Goal: Obtain resource: Download file/media

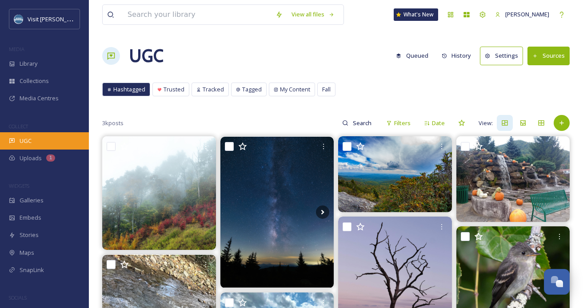
click at [46, 138] on div "UGC" at bounding box center [44, 140] width 89 height 17
click at [227, 7] on input at bounding box center [197, 15] width 148 height 20
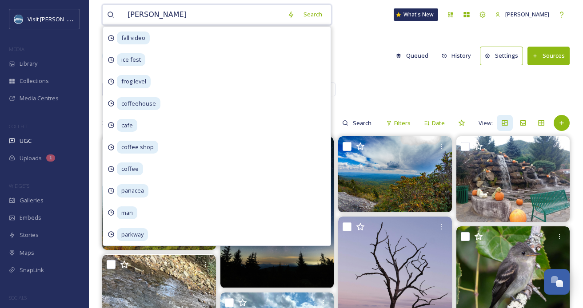
type input "[PERSON_NAME]"
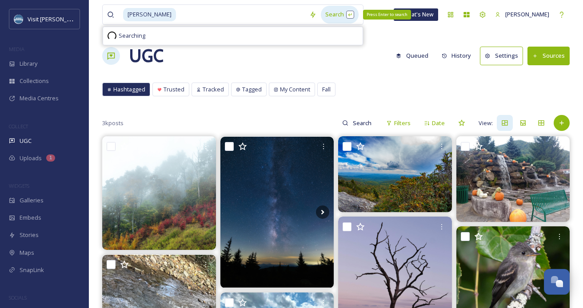
click at [324, 16] on div "Search Press Enter to search" at bounding box center [340, 14] width 38 height 17
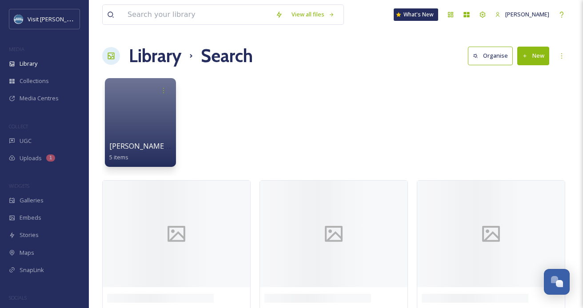
click at [382, 55] on div "Library Search Organise New" at bounding box center [336, 56] width 468 height 27
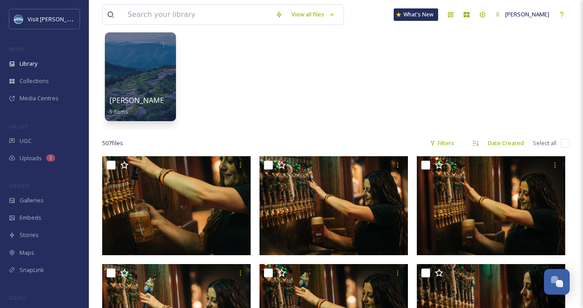
scroll to position [63, 0]
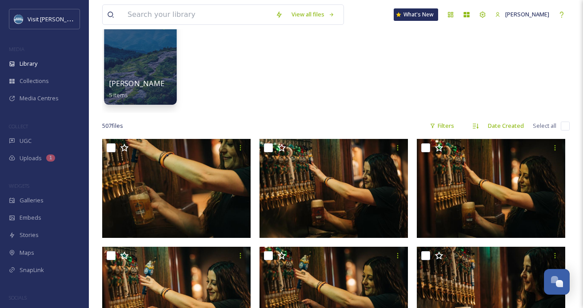
click at [151, 57] on div at bounding box center [140, 59] width 72 height 91
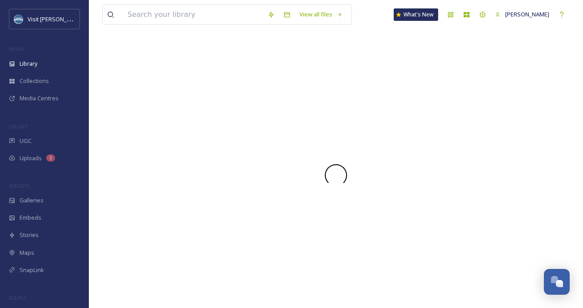
click at [151, 57] on div at bounding box center [336, 176] width 468 height 266
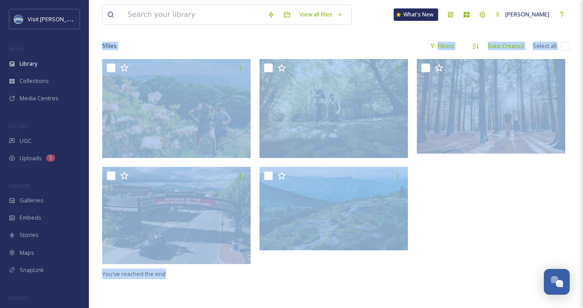
scroll to position [72, 0]
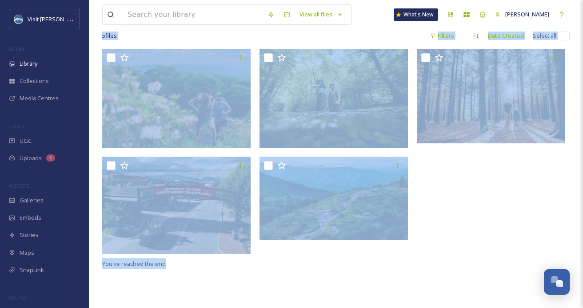
click at [419, 198] on div at bounding box center [493, 154] width 153 height 210
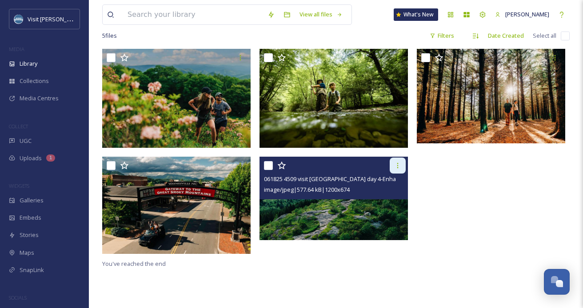
click at [398, 165] on icon at bounding box center [397, 165] width 7 height 7
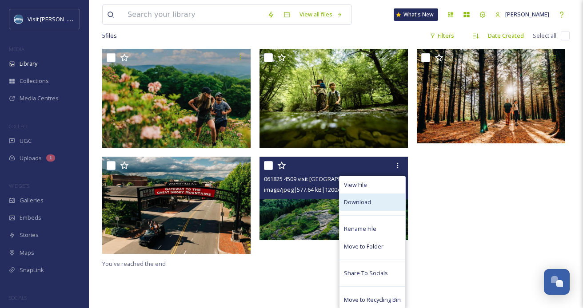
click at [365, 203] on span "Download" at bounding box center [357, 202] width 27 height 8
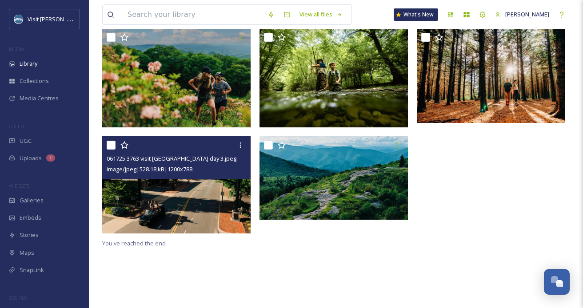
scroll to position [0, 0]
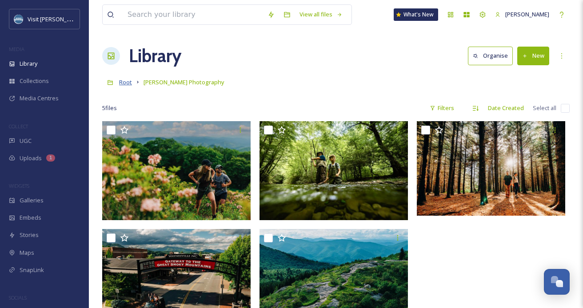
click at [128, 84] on span "Root" at bounding box center [125, 82] width 13 height 8
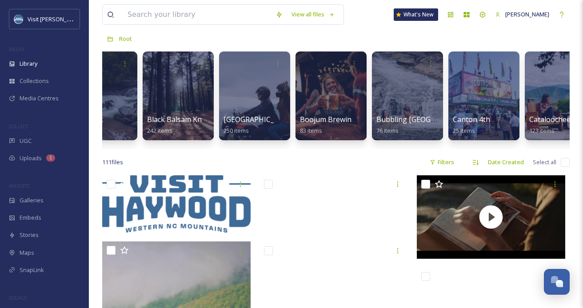
scroll to position [44, 0]
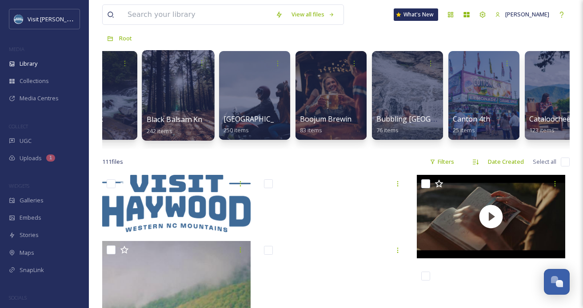
click at [172, 95] on div at bounding box center [178, 95] width 72 height 91
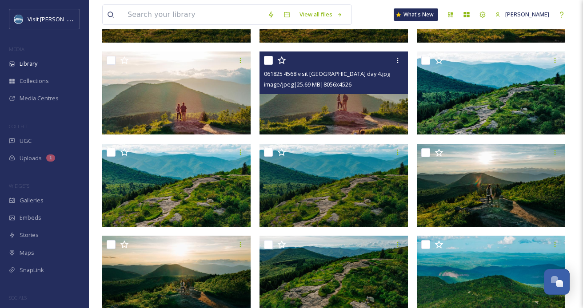
scroll to position [163, 0]
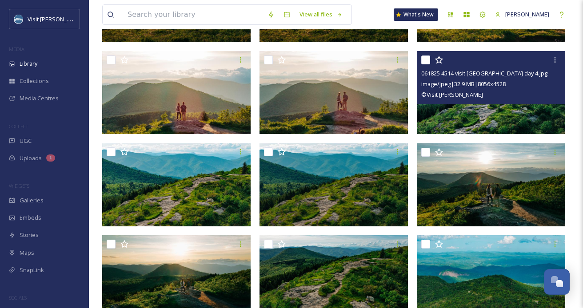
click at [496, 73] on span "061825 4514 visit [GEOGRAPHIC_DATA] day 4.jpg" at bounding box center [484, 73] width 126 height 8
click at [471, 104] on div "061825 4514 visit [GEOGRAPHIC_DATA] day 4.jpg image/jpeg | 32.9 MB | 8056 x 452…" at bounding box center [491, 77] width 148 height 53
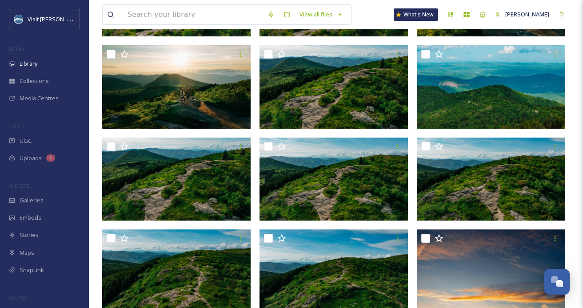
scroll to position [201, 0]
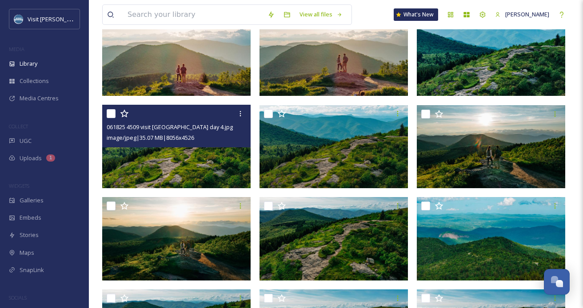
click at [192, 146] on div "061825 4509 visit [GEOGRAPHIC_DATA] day 4.jpg image/jpeg | 35.07 MB | 8056 x 45…" at bounding box center [176, 126] width 148 height 43
click at [191, 158] on img at bounding box center [176, 147] width 148 height 84
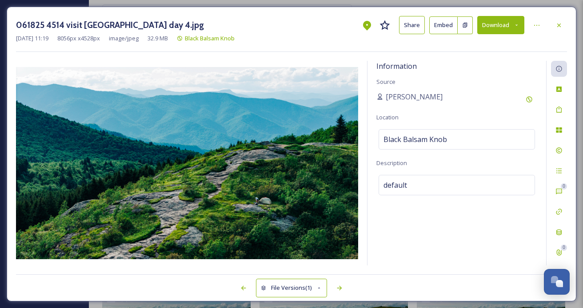
click at [255, 201] on img at bounding box center [187, 163] width 342 height 192
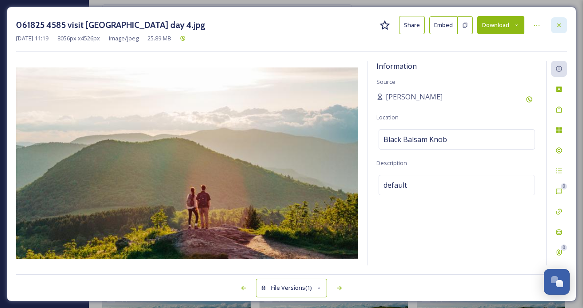
click at [562, 25] on icon at bounding box center [559, 25] width 7 height 7
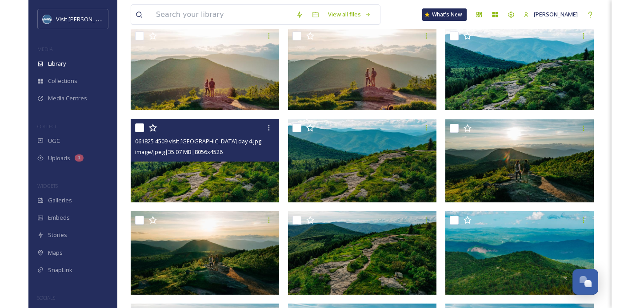
scroll to position [188, 0]
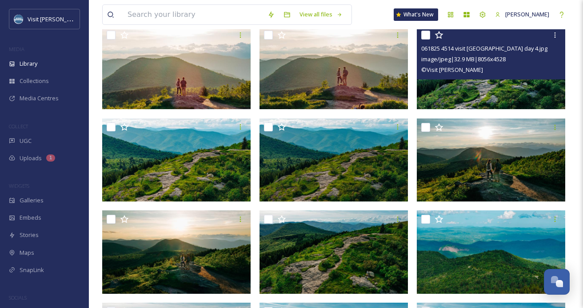
click at [475, 82] on img at bounding box center [491, 68] width 148 height 84
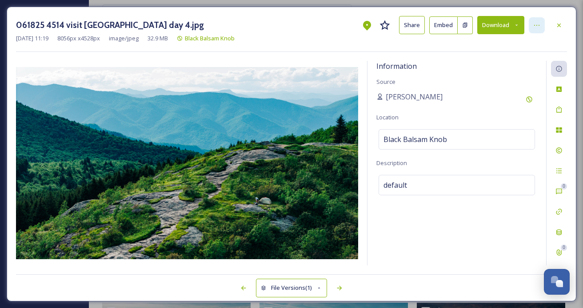
click at [543, 26] on div at bounding box center [537, 25] width 16 height 16
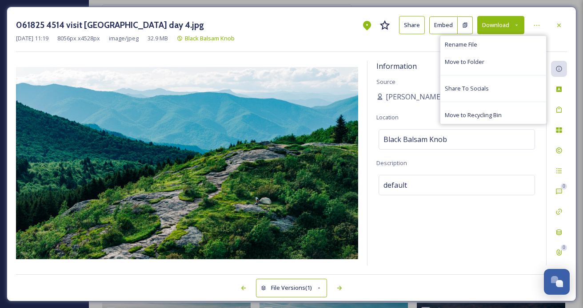
click at [413, 28] on button "Share" at bounding box center [412, 25] width 26 height 18
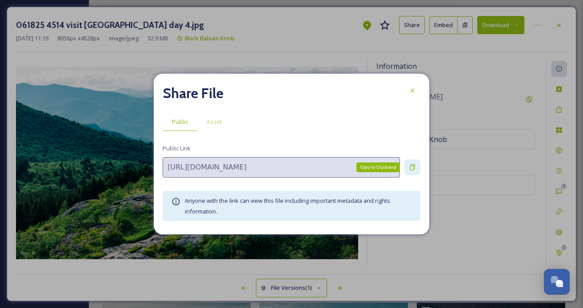
click at [408, 168] on div "Copy to Clipboard" at bounding box center [412, 168] width 16 height 16
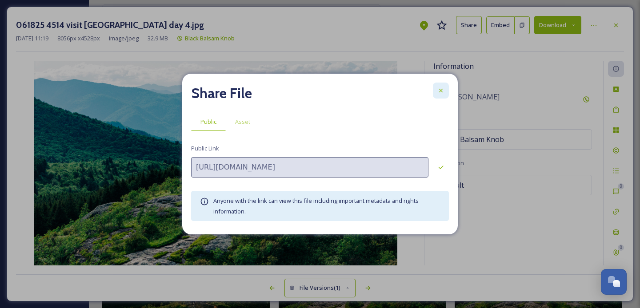
click at [443, 89] on icon at bounding box center [440, 90] width 7 height 7
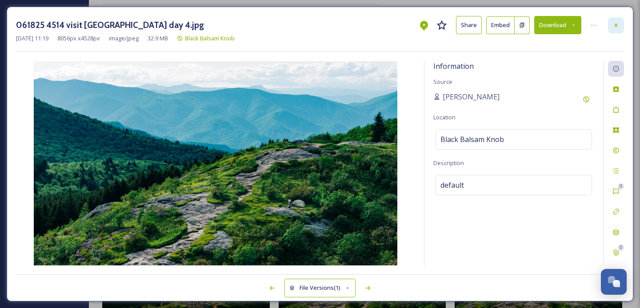
click at [583, 24] on icon at bounding box center [616, 25] width 4 height 4
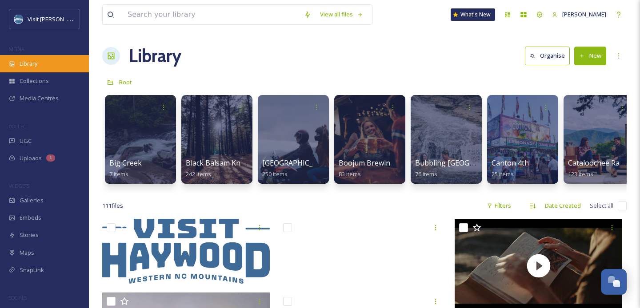
click at [26, 60] on span "Library" at bounding box center [29, 64] width 18 height 8
